Goal: Task Accomplishment & Management: Manage account settings

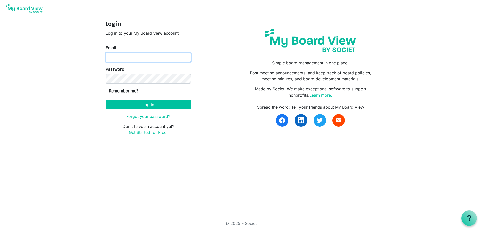
type input "[EMAIL_ADDRESS][DOMAIN_NAME]"
click at [107, 92] on input "Remember me?" at bounding box center [107, 90] width 3 height 3
checkbox input "true"
click at [145, 111] on form "Log in Log in to your My Board View account Email secretary@regenbrampton.com P…" at bounding box center [148, 78] width 85 height 114
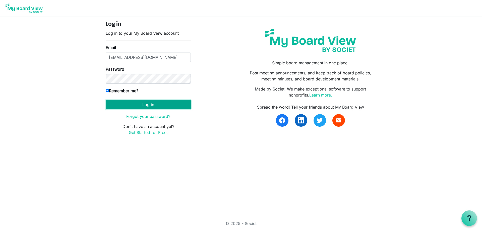
click at [145, 105] on button "Log in" at bounding box center [148, 105] width 85 height 10
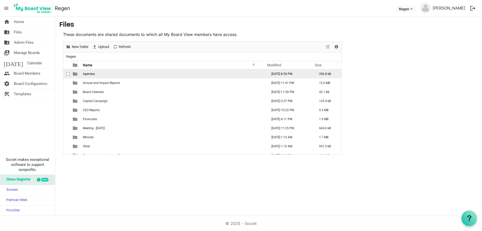
click at [97, 73] on td "Agendas" at bounding box center [173, 73] width 185 height 9
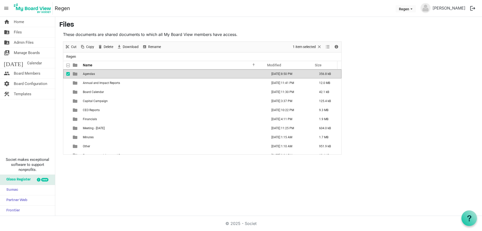
click at [97, 73] on td "Agendas" at bounding box center [173, 73] width 185 height 9
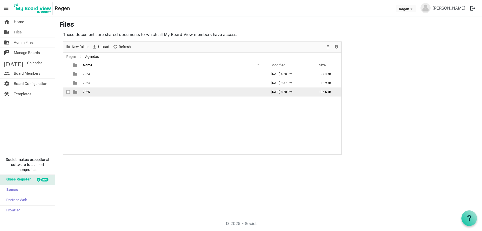
click at [92, 95] on td "2025" at bounding box center [173, 91] width 185 height 9
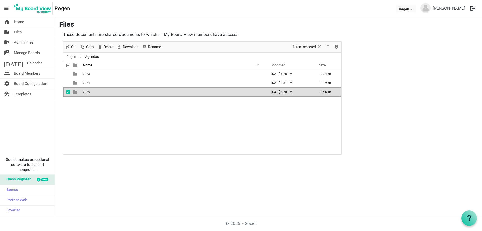
click at [92, 95] on td "2025" at bounding box center [173, 91] width 185 height 9
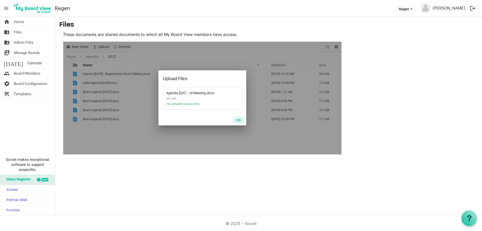
click at [239, 120] on button "OK" at bounding box center [238, 119] width 11 height 7
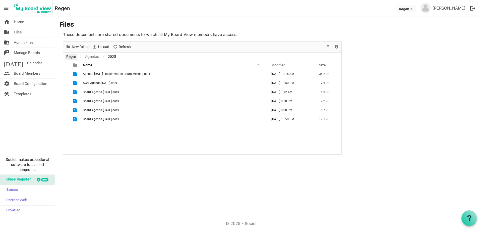
click at [70, 55] on link "Regen" at bounding box center [71, 56] width 12 height 6
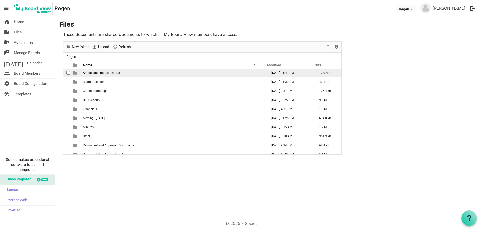
scroll to position [15, 0]
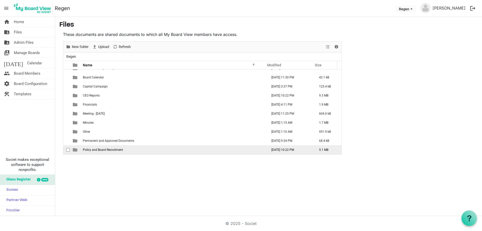
click at [104, 150] on span "Policy and Board Recruitment" at bounding box center [103, 150] width 40 height 4
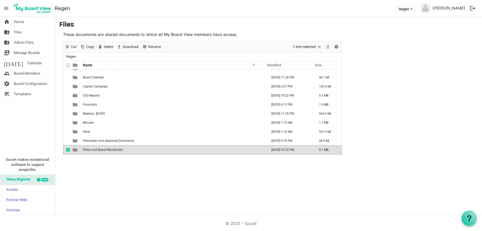
click at [103, 150] on span "Policy and Board Recruitment" at bounding box center [103, 150] width 40 height 4
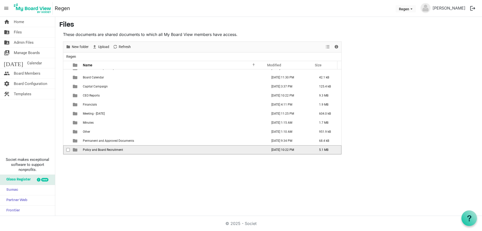
click at [103, 150] on span "Policy and Board Recruitment" at bounding box center [103, 150] width 40 height 4
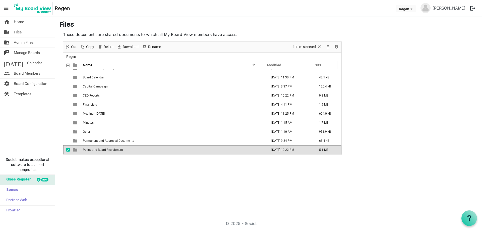
click at [103, 150] on span "Policy and Board Recruitment" at bounding box center [103, 150] width 40 height 4
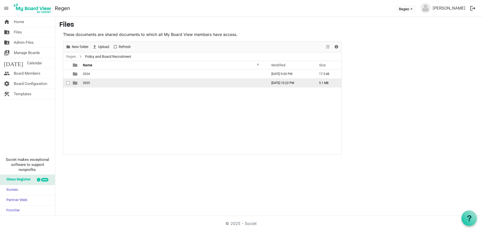
click at [89, 82] on span "2025" at bounding box center [86, 83] width 7 height 4
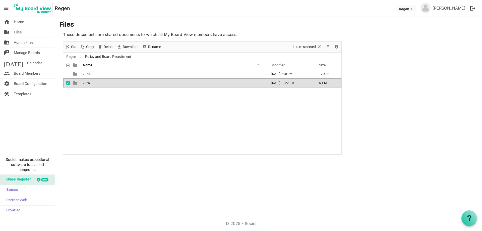
click at [89, 82] on span "2025" at bounding box center [86, 83] width 7 height 4
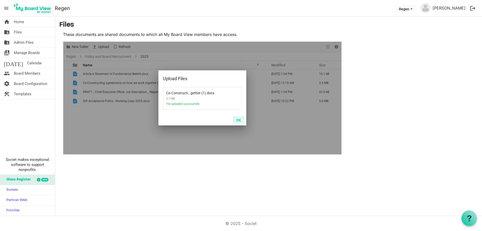
click at [237, 121] on button "OK" at bounding box center [238, 119] width 11 height 7
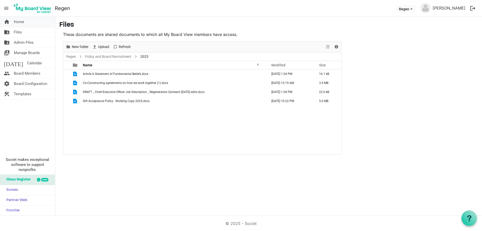
click at [23, 24] on span "Home" at bounding box center [19, 22] width 10 height 10
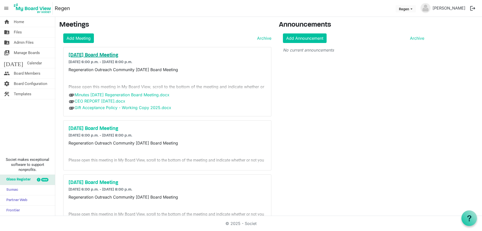
click at [94, 55] on h5 "[DATE] Board Meeting" at bounding box center [168, 55] width 198 height 6
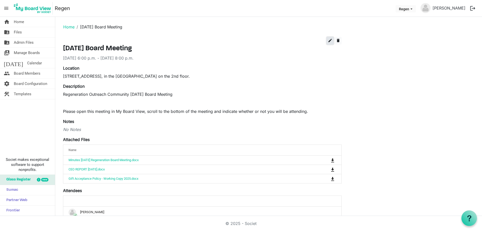
click at [330, 41] on span "edit" at bounding box center [330, 40] width 5 height 5
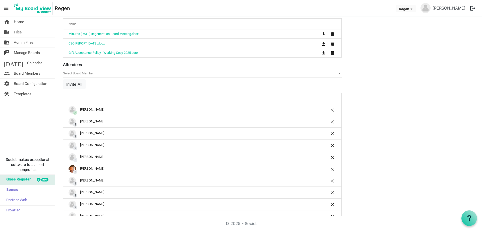
scroll to position [135, 0]
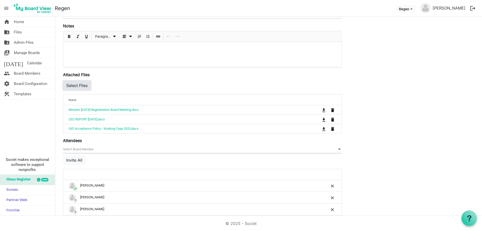
click at [76, 87] on button "Select Files" at bounding box center [77, 86] width 28 height 10
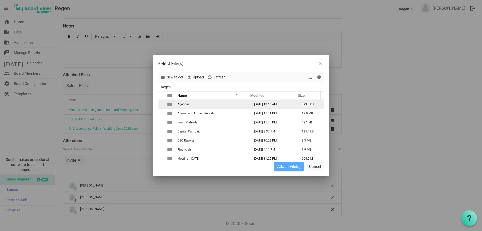
click at [190, 103] on td "Agendas" at bounding box center [212, 104] width 73 height 9
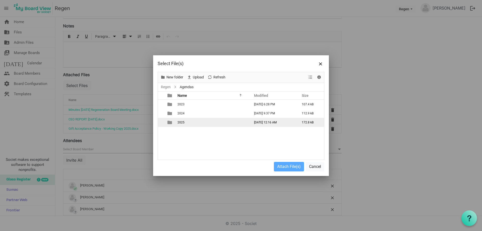
click at [190, 121] on td "2025" at bounding box center [212, 122] width 73 height 9
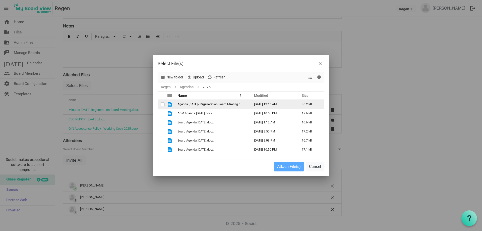
click at [187, 107] on td "Agenda [DATE] - Regeneration Board Meeting.docx" at bounding box center [212, 104] width 73 height 9
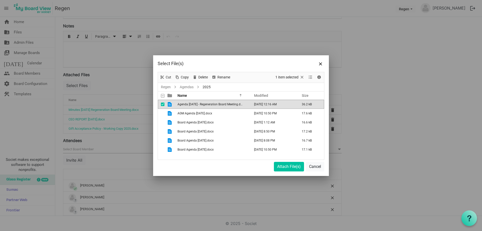
click at [187, 107] on td "Agenda [DATE] - Regeneration Board Meeting.docx" at bounding box center [212, 104] width 73 height 9
click at [286, 168] on button "Attach File(s)" at bounding box center [289, 167] width 30 height 10
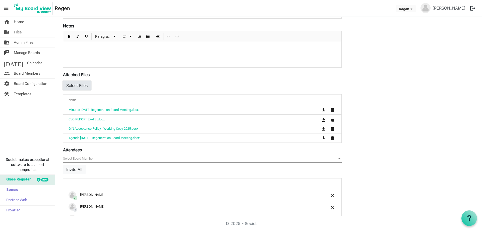
click at [79, 88] on button "Select Files" at bounding box center [77, 86] width 28 height 10
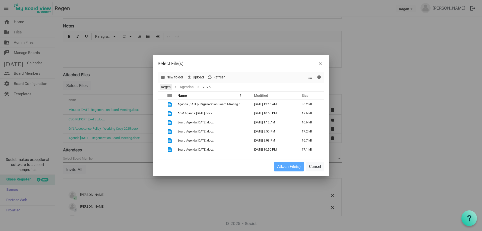
click at [162, 88] on link "Regen" at bounding box center [166, 87] width 12 height 6
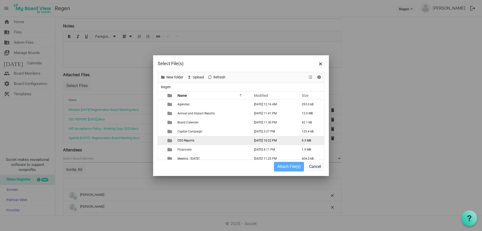
scroll to position [40, 0]
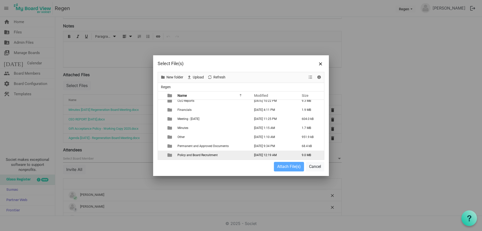
click at [193, 153] on span "Policy and Board Recruitment" at bounding box center [197, 155] width 40 height 4
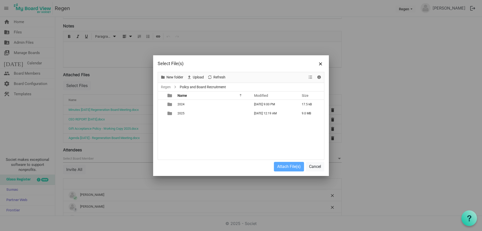
scroll to position [0, 0]
click at [179, 114] on span "2025" at bounding box center [180, 113] width 7 height 4
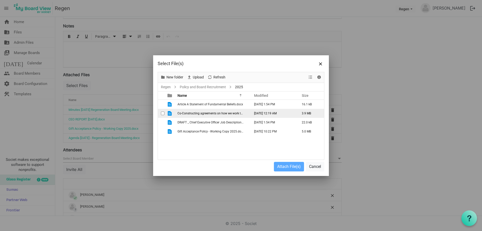
click at [193, 114] on span "Co-Constructing agreements on how we work together (1).docx" at bounding box center [219, 113] width 85 height 4
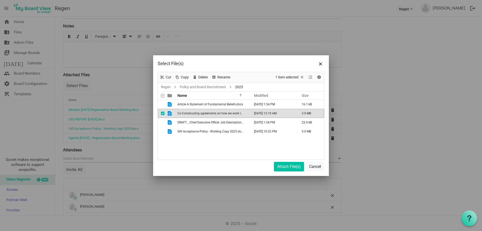
click at [193, 114] on span "Co-Constructing agreements on how we work together (1).docx" at bounding box center [219, 113] width 85 height 4
click at [285, 163] on button "Attach File(s)" at bounding box center [289, 167] width 30 height 10
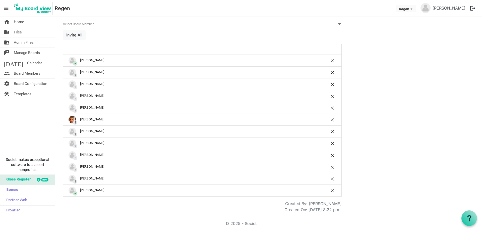
scroll to position [279, 0]
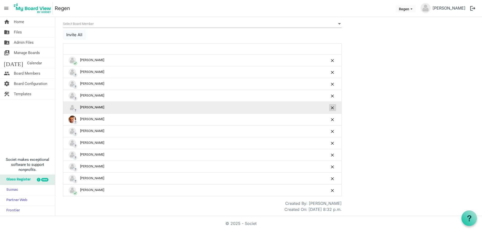
click at [331, 106] on span "is Command column column header" at bounding box center [332, 107] width 3 height 3
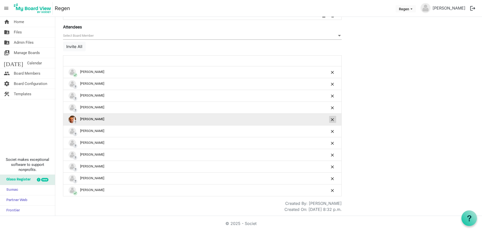
click at [331, 116] on button "is Command column column header" at bounding box center [332, 119] width 7 height 7
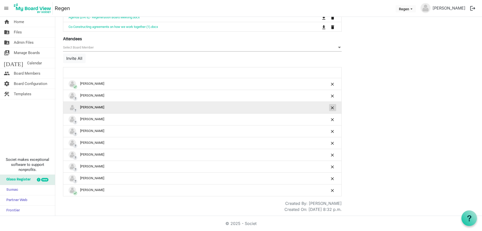
click at [331, 107] on span "is Command column column header" at bounding box center [332, 107] width 3 height 3
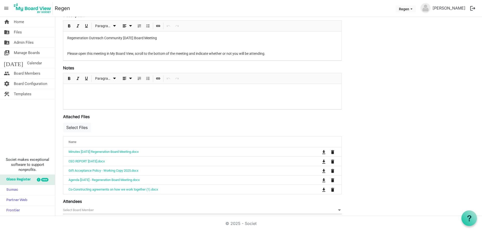
scroll to position [0, 0]
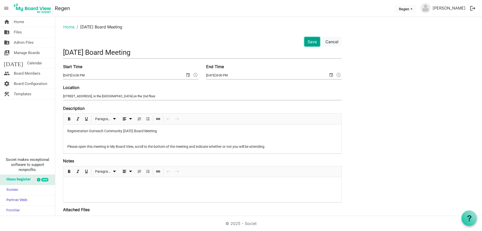
click at [309, 41] on button "Save" at bounding box center [312, 42] width 16 height 10
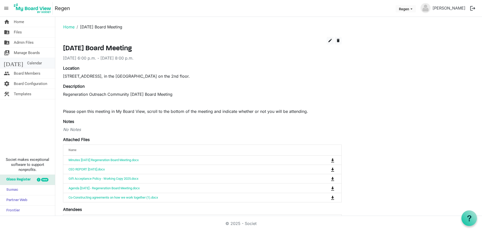
click at [27, 62] on span "Calendar" at bounding box center [34, 63] width 15 height 10
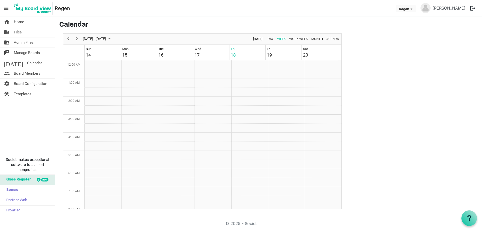
scroll to position [163, 0]
click at [77, 40] on span "Next" at bounding box center [77, 39] width 6 height 6
click at [138, 128] on div "September 2025 Board Meeting" at bounding box center [138, 125] width 32 height 5
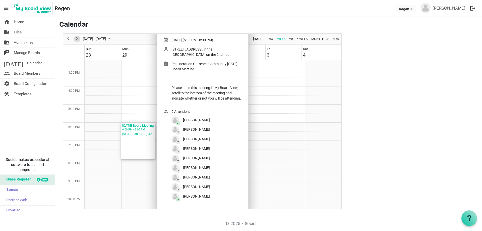
click at [76, 40] on span "Next" at bounding box center [77, 39] width 6 height 6
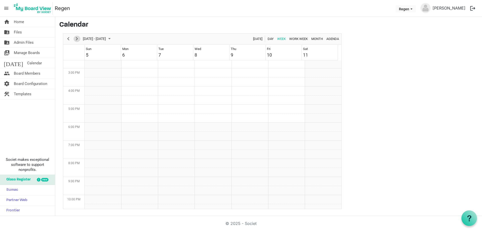
click at [76, 40] on span "Next" at bounding box center [77, 39] width 6 height 6
click at [76, 38] on span "Next" at bounding box center [77, 39] width 6 height 6
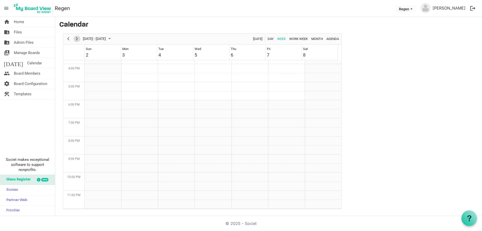
click at [76, 38] on span "Next" at bounding box center [77, 39] width 6 height 6
click at [132, 123] on div "November 2025 Board Meeting 6:00 PM - 8:00 PM 156 Main St N, in the Grace Place…" at bounding box center [138, 118] width 34 height 36
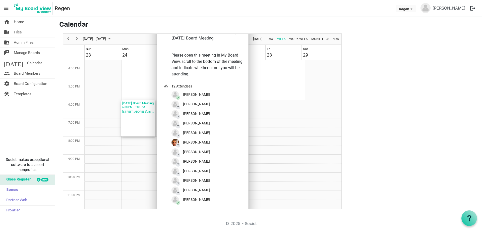
click at [144, 109] on div "6:00 PM - 8:00 PM" at bounding box center [138, 107] width 32 height 5
click at [17, 21] on span "Home" at bounding box center [19, 22] width 10 height 10
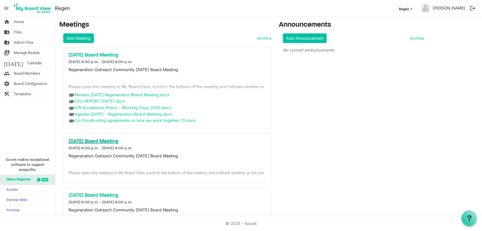
click at [103, 138] on h5 "[DATE] Board Meeting" at bounding box center [168, 141] width 198 height 6
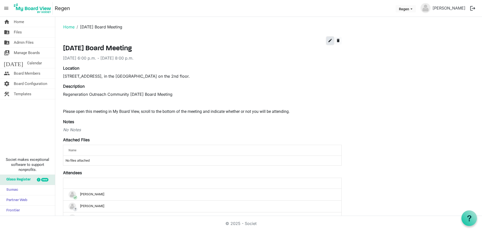
click at [328, 41] on span "edit" at bounding box center [330, 40] width 5 height 5
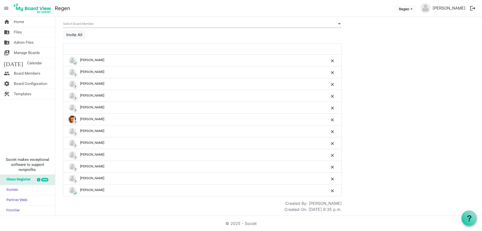
scroll to position [247, 0]
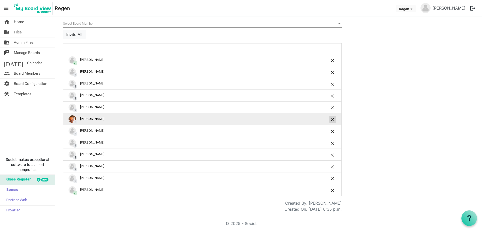
click at [333, 120] on span "is Command column column header" at bounding box center [332, 119] width 3 height 3
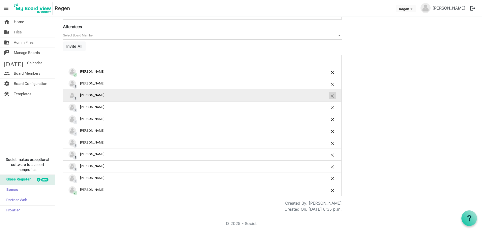
click at [330, 96] on button "is Command column column header" at bounding box center [332, 95] width 7 height 7
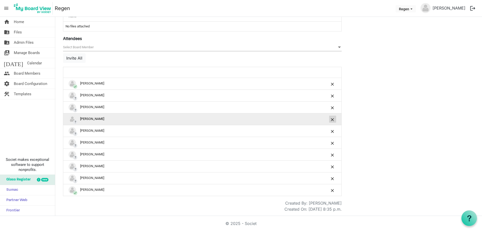
click at [332, 119] on span "is Command column column header" at bounding box center [332, 119] width 3 height 3
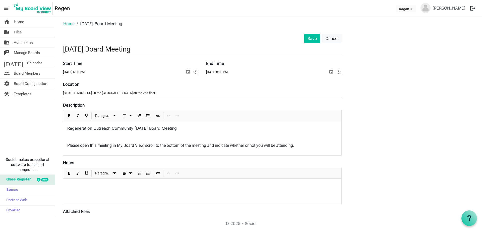
scroll to position [0, 0]
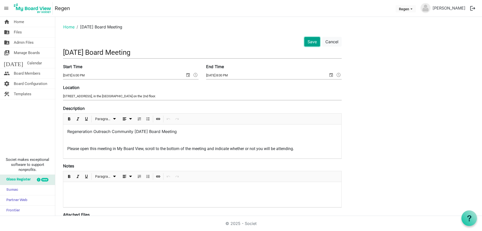
click at [313, 44] on button "Save" at bounding box center [312, 42] width 16 height 10
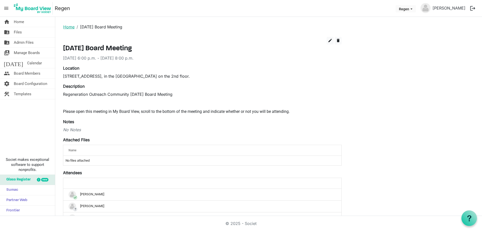
click at [69, 26] on link "Home" at bounding box center [68, 26] width 11 height 5
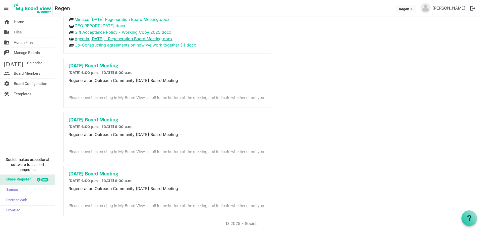
scroll to position [126, 0]
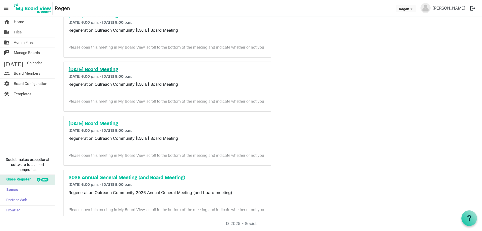
click at [86, 70] on h5 "[DATE] Board Meeting" at bounding box center [168, 70] width 198 height 6
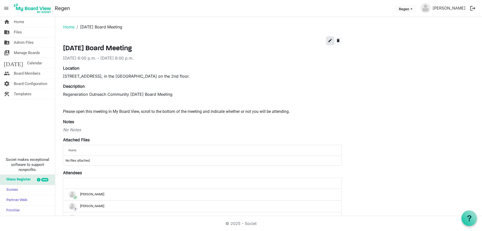
click at [327, 41] on button "edit" at bounding box center [330, 41] width 7 height 8
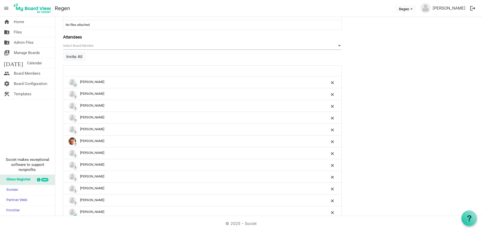
scroll to position [226, 0]
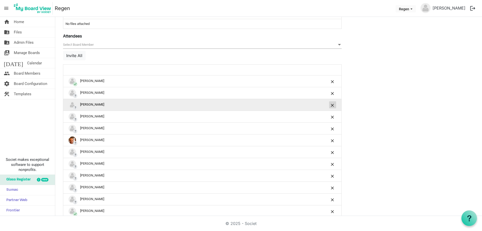
click at [330, 104] on button "is Command column column header" at bounding box center [332, 104] width 7 height 7
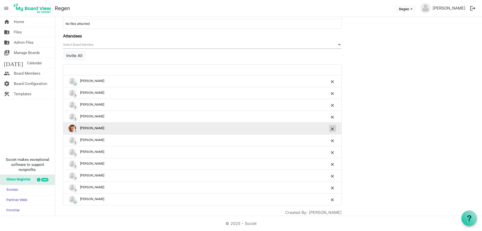
click at [332, 128] on span "is Command column column header" at bounding box center [332, 128] width 3 height 3
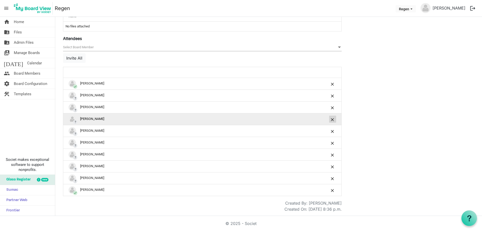
click at [333, 119] on span "is Command column column header" at bounding box center [332, 119] width 3 height 3
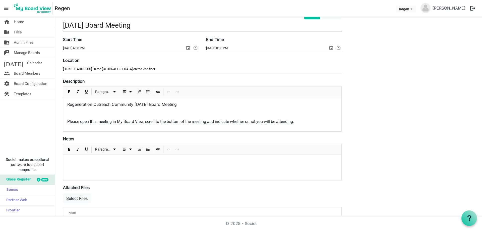
scroll to position [0, 0]
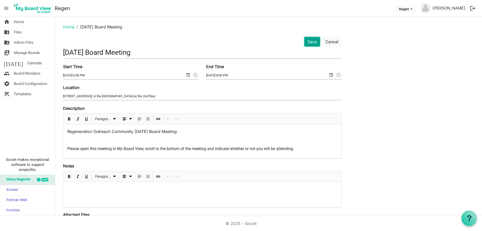
click at [310, 40] on button "Save" at bounding box center [312, 42] width 16 height 10
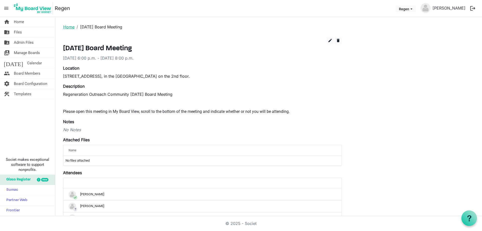
click at [64, 25] on link "Home" at bounding box center [68, 26] width 11 height 5
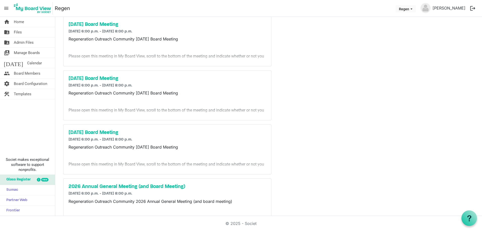
scroll to position [126, 0]
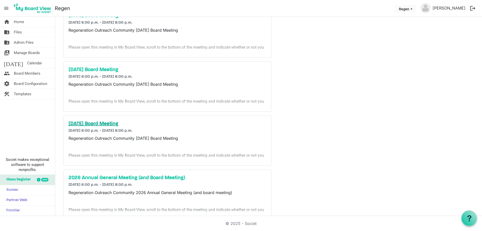
click at [97, 124] on h5 "[DATE] Board Meeting" at bounding box center [168, 124] width 198 height 6
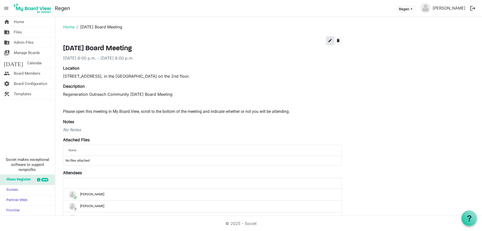
click at [328, 43] on button "edit" at bounding box center [330, 41] width 7 height 8
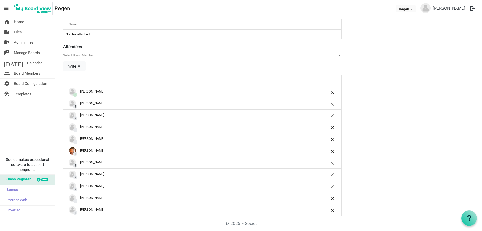
scroll to position [247, 0]
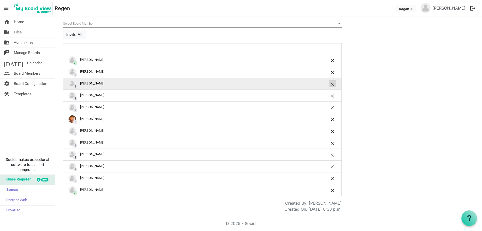
click at [333, 83] on span "is Command column column header" at bounding box center [332, 84] width 3 height 3
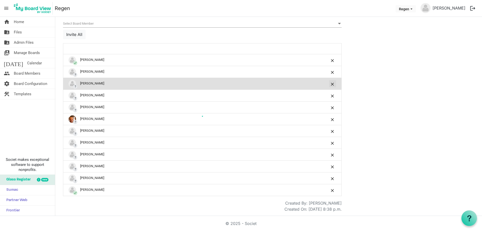
scroll to position [235, 0]
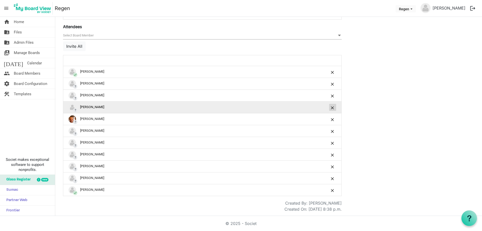
click at [333, 107] on span "is Command column column header" at bounding box center [332, 107] width 3 height 3
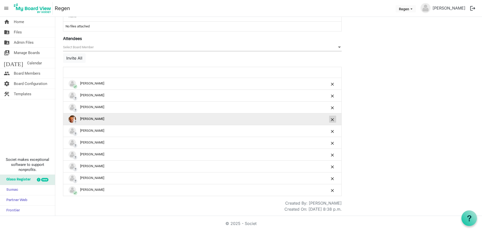
click at [332, 120] on span "is Command column column header" at bounding box center [332, 119] width 3 height 3
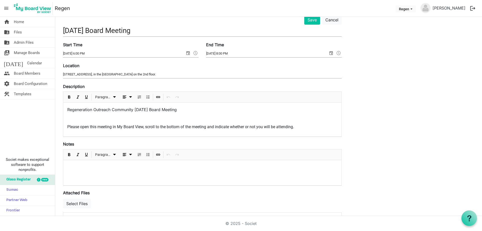
scroll to position [0, 0]
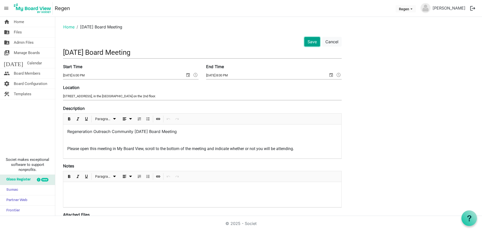
click at [307, 43] on button "Save" at bounding box center [312, 42] width 16 height 10
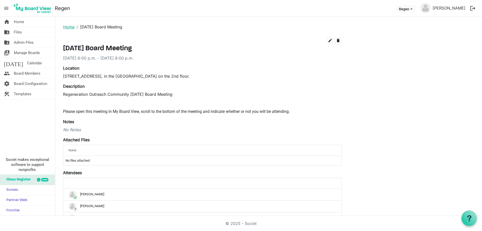
click at [65, 27] on link "Home" at bounding box center [68, 26] width 11 height 5
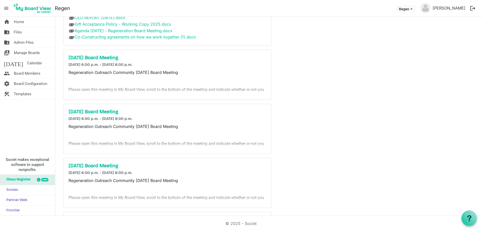
scroll to position [138, 0]
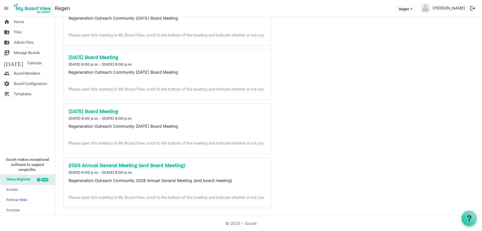
click at [102, 161] on div "2026 Annual General Meeting (and Board Meeting) [DATE] 6:00 p.m. - [DATE] 8:00 …" at bounding box center [168, 182] width 208 height 49
click at [101, 164] on h5 "2026 Annual General Meeting (and Board Meeting)" at bounding box center [168, 166] width 198 height 6
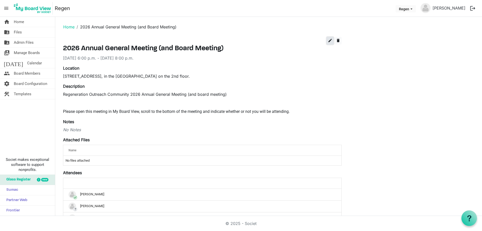
click at [330, 41] on span "edit" at bounding box center [330, 40] width 5 height 5
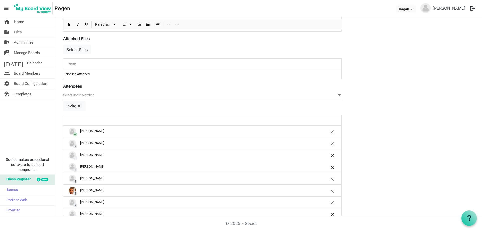
scroll to position [247, 0]
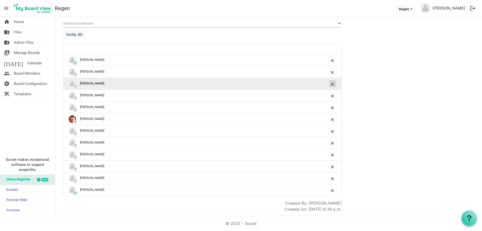
click at [334, 84] on span "is Command column column header" at bounding box center [332, 84] width 3 height 3
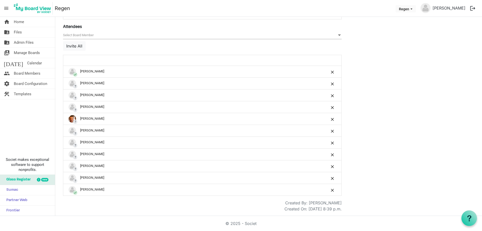
scroll to position [235, 0]
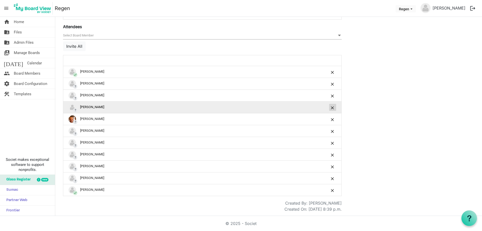
click at [331, 107] on span "is Command column column header" at bounding box center [332, 107] width 3 height 3
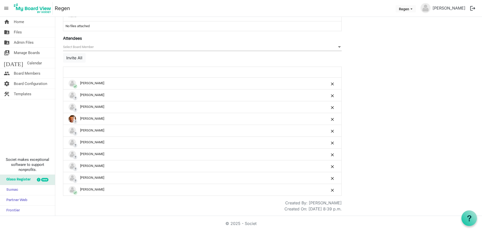
scroll to position [223, 0]
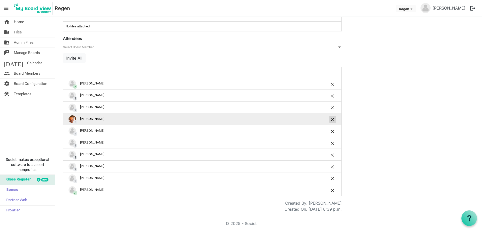
click at [333, 118] on span "is Command column column header" at bounding box center [332, 119] width 3 height 3
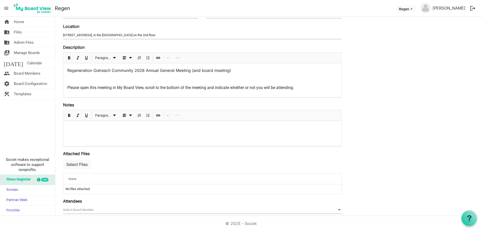
scroll to position [0, 0]
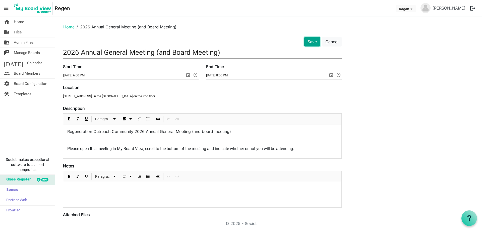
click at [309, 42] on button "Save" at bounding box center [312, 42] width 16 height 10
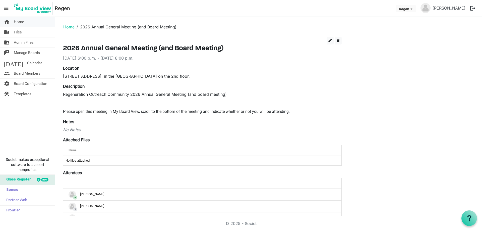
click at [23, 23] on span "Home" at bounding box center [19, 22] width 10 height 10
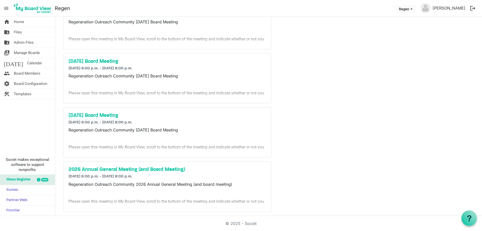
scroll to position [138, 0]
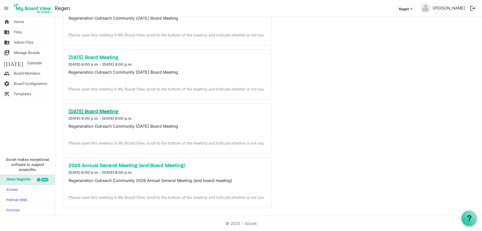
click at [100, 113] on h5 "[DATE] Board Meeting" at bounding box center [168, 112] width 198 height 6
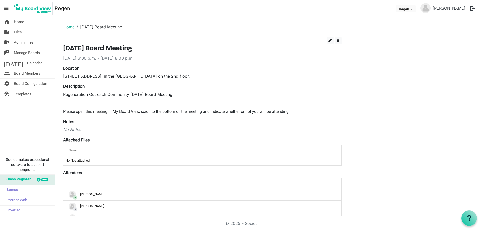
click at [63, 28] on link "Home" at bounding box center [68, 26] width 11 height 5
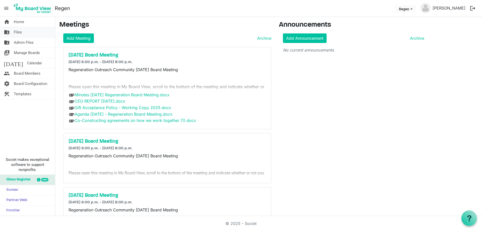
click at [15, 33] on span "Files" at bounding box center [18, 32] width 8 height 10
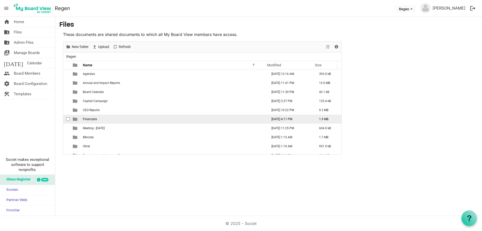
click at [93, 118] on span "Financials" at bounding box center [90, 119] width 14 height 4
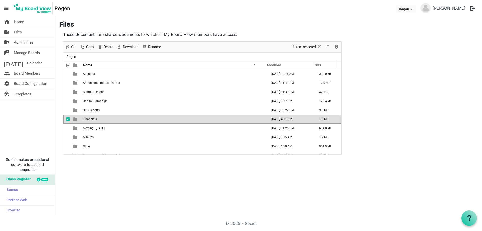
click at [93, 118] on span "Financials" at bounding box center [90, 119] width 14 height 4
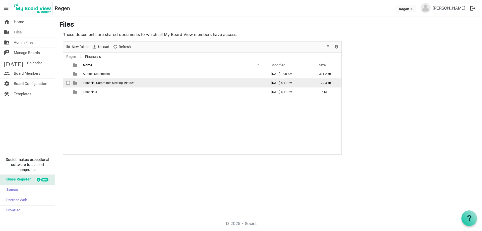
click at [95, 81] on span "Financial Committee Meeting Minutes" at bounding box center [108, 83] width 51 height 4
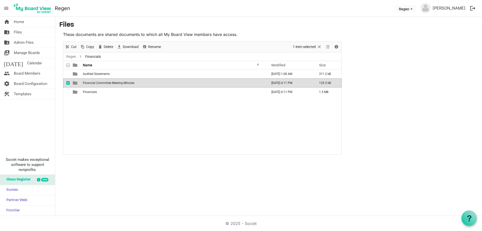
click at [95, 81] on span "Financial Committee Meeting Minutes" at bounding box center [108, 83] width 51 height 4
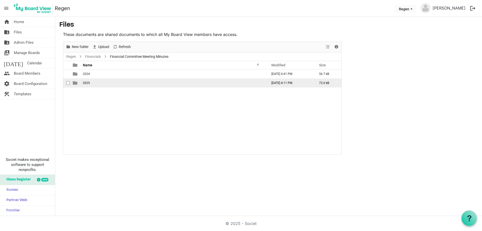
click at [87, 82] on span "2025" at bounding box center [86, 83] width 7 height 4
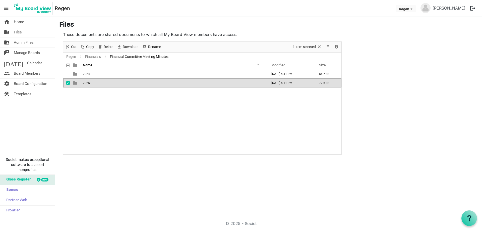
click at [87, 82] on span "2025" at bounding box center [86, 83] width 7 height 4
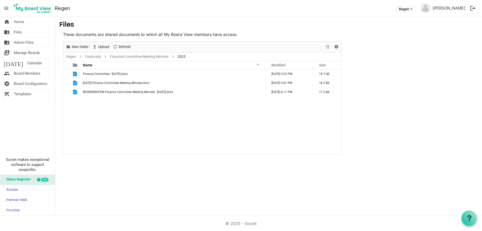
drag, startPoint x: 193, startPoint y: 56, endPoint x: 70, endPoint y: 52, distance: 123.1
click at [70, 52] on div "New folder Upload Cut Copy Paste Delete Download Rename Sort by Refresh 1 item …" at bounding box center [202, 97] width 279 height 113
drag, startPoint x: 48, startPoint y: 0, endPoint x: 22, endPoint y: 24, distance: 34.7
click at [22, 24] on span "Home" at bounding box center [19, 22] width 10 height 10
